Goal: Information Seeking & Learning: Learn about a topic

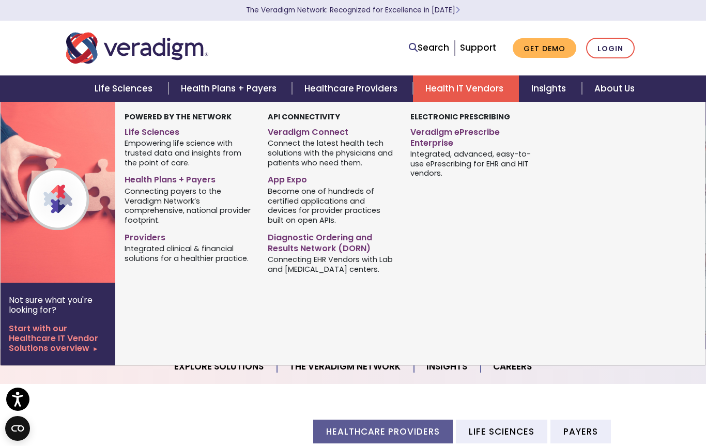
click at [486, 95] on link "Health IT Vendors" at bounding box center [466, 88] width 106 height 26
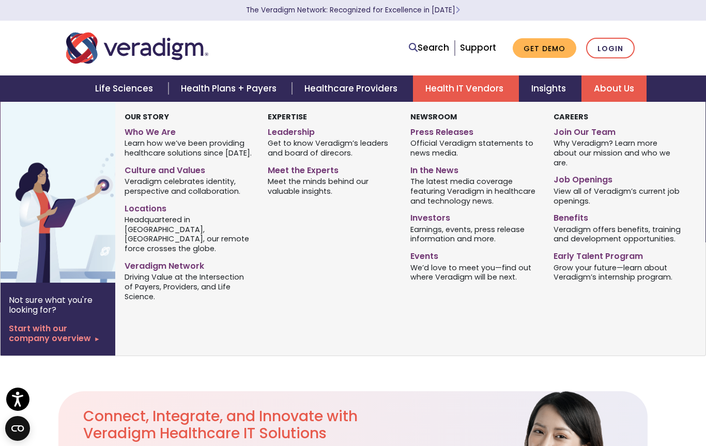
click at [590, 144] on span "Why Veradigm? Learn more about our mission and who we are." at bounding box center [618, 153] width 128 height 30
click at [599, 134] on link "Join Our Team" at bounding box center [618, 130] width 128 height 15
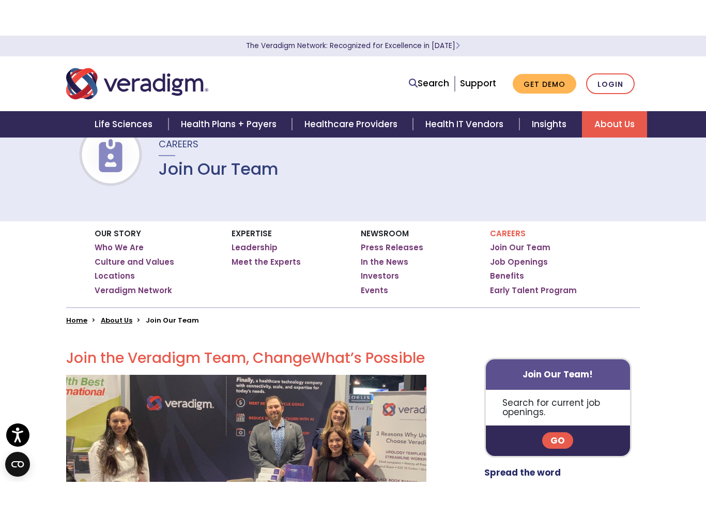
scroll to position [17, 0]
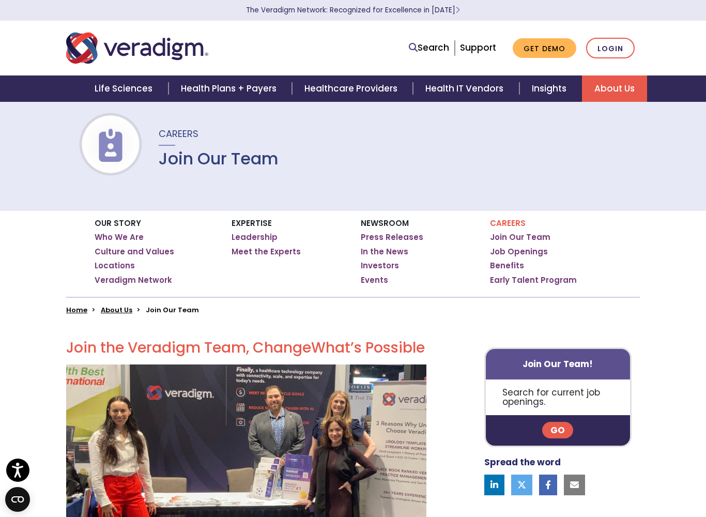
click at [561, 435] on link "Go" at bounding box center [557, 430] width 31 height 17
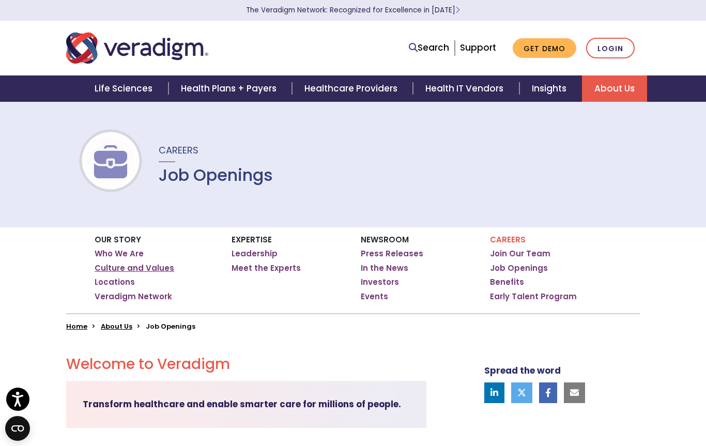
click at [115, 271] on link "Culture and Values" at bounding box center [135, 268] width 80 height 10
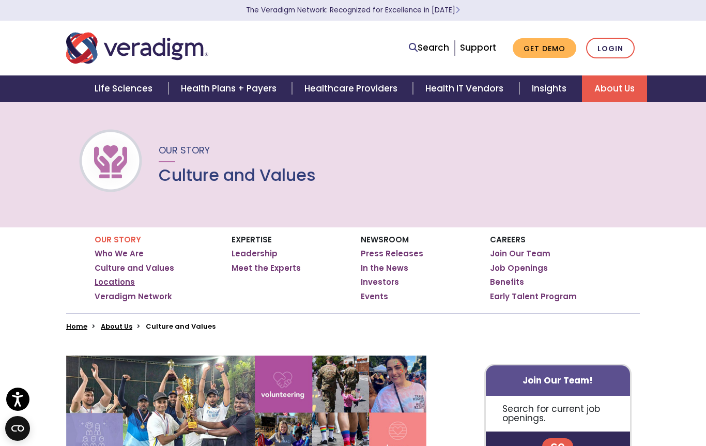
click at [112, 285] on link "Locations" at bounding box center [115, 282] width 40 height 10
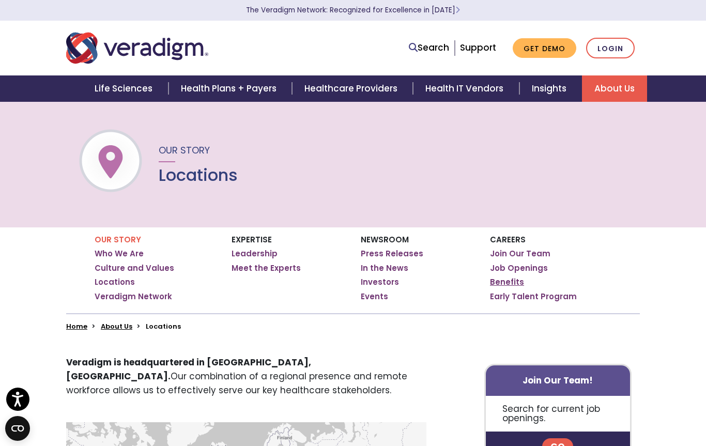
click at [502, 281] on link "Benefits" at bounding box center [507, 282] width 34 height 10
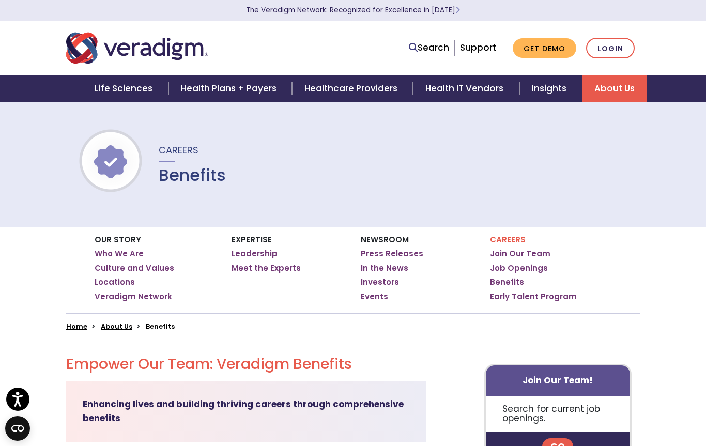
click at [163, 54] on img "Veradigm logo" at bounding box center [137, 48] width 142 height 34
